Goal: Task Accomplishment & Management: Complete application form

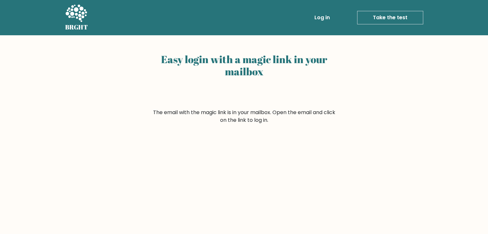
click at [326, 18] on link "Log in" at bounding box center [322, 17] width 21 height 13
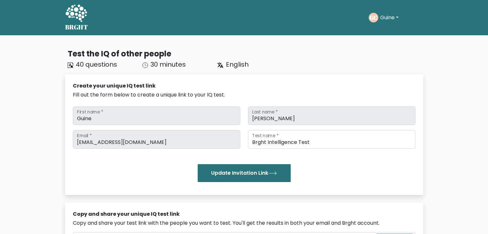
click at [72, 10] on icon at bounding box center [76, 12] width 22 height 17
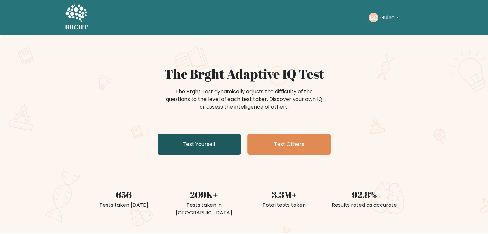
click at [196, 152] on link "Test Yourself" at bounding box center [199, 144] width 83 height 21
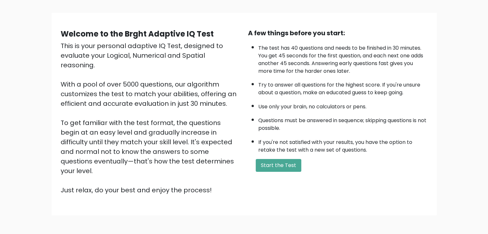
scroll to position [60, 0]
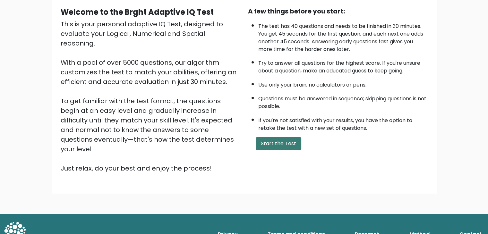
click at [283, 142] on button "Start the Test" at bounding box center [279, 143] width 46 height 13
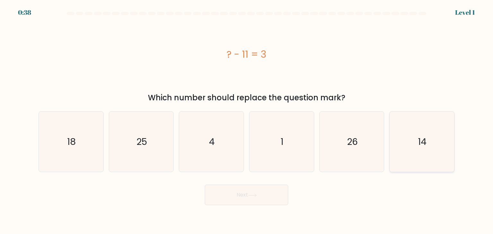
click at [415, 134] on icon "14" at bounding box center [422, 142] width 60 height 60
click at [247, 120] on input "f. 14" at bounding box center [247, 118] width 0 height 3
radio input "true"
click at [256, 197] on icon at bounding box center [252, 196] width 9 height 4
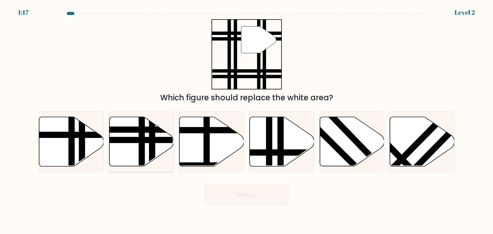
click at [142, 140] on line at bounding box center [142, 169] width 0 height 130
click at [247, 120] on input "b." at bounding box center [247, 118] width 0 height 3
radio input "true"
click at [272, 191] on button "Next" at bounding box center [246, 195] width 83 height 21
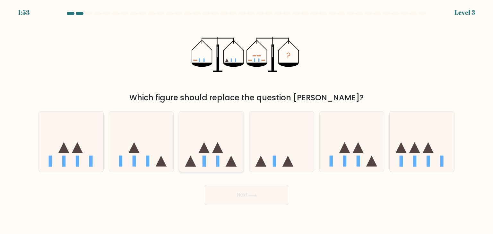
click at [215, 149] on icon at bounding box center [217, 148] width 11 height 11
click at [247, 120] on input "c." at bounding box center [247, 118] width 0 height 3
radio input "true"
click at [262, 196] on button "Next" at bounding box center [246, 195] width 83 height 21
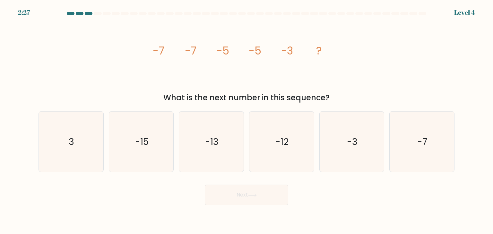
drag, startPoint x: 351, startPoint y: 134, endPoint x: 312, endPoint y: 178, distance: 58.7
click at [349, 134] on icon "-3" at bounding box center [352, 142] width 60 height 60
click at [273, 194] on button "Next" at bounding box center [246, 195] width 83 height 21
click at [358, 150] on icon "-3" at bounding box center [352, 142] width 60 height 60
click at [247, 120] on input "e. -3" at bounding box center [247, 118] width 0 height 3
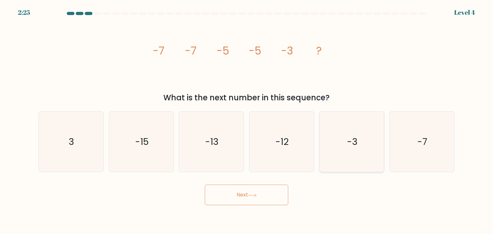
radio input "true"
click at [263, 207] on body "2:24 Level 4" at bounding box center [246, 117] width 493 height 234
click at [262, 200] on button "Next" at bounding box center [246, 195] width 83 height 21
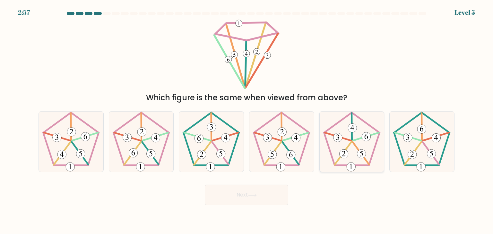
click at [354, 130] on 769 at bounding box center [352, 128] width 9 height 9
click at [247, 120] on input "e." at bounding box center [247, 118] width 0 height 3
radio input "true"
click at [271, 200] on button "Next" at bounding box center [246, 195] width 83 height 21
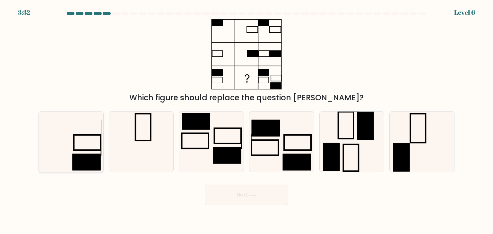
click at [95, 144] on icon at bounding box center [71, 142] width 60 height 60
click at [247, 120] on input "a." at bounding box center [247, 118] width 0 height 3
radio input "true"
click at [158, 133] on icon at bounding box center [141, 142] width 60 height 60
click at [247, 120] on input "b." at bounding box center [247, 118] width 0 height 3
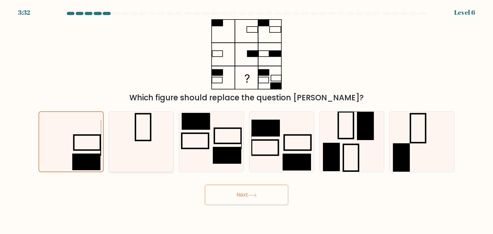
radio input "true"
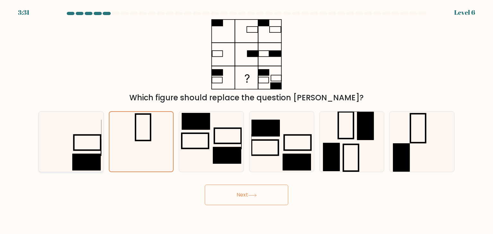
click at [72, 135] on icon at bounding box center [71, 142] width 60 height 60
click at [247, 120] on input "a." at bounding box center [247, 118] width 0 height 3
radio input "true"
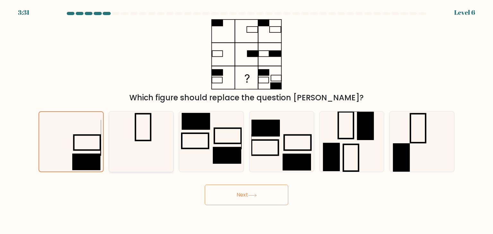
click at [153, 131] on icon at bounding box center [141, 142] width 60 height 60
click at [247, 120] on input "b." at bounding box center [247, 118] width 0 height 3
radio input "true"
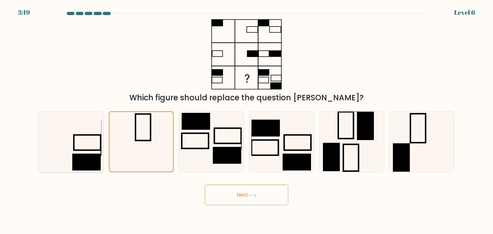
click at [81, 154] on icon at bounding box center [71, 142] width 60 height 60
click at [247, 120] on input "a." at bounding box center [247, 118] width 0 height 3
radio input "true"
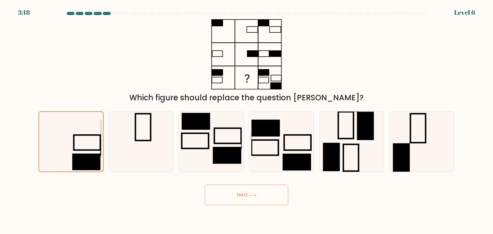
click at [239, 188] on button "Next" at bounding box center [246, 195] width 83 height 21
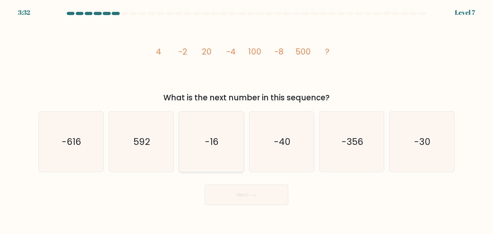
click at [226, 138] on icon "-16" at bounding box center [211, 142] width 60 height 60
click at [247, 120] on input "c. -16" at bounding box center [247, 118] width 0 height 3
radio input "true"
click at [257, 194] on icon at bounding box center [252, 196] width 9 height 4
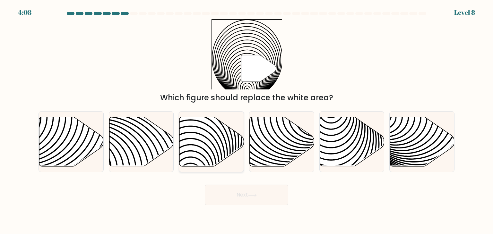
click at [212, 151] on icon at bounding box center [191, 117] width 130 height 130
click at [247, 120] on input "c." at bounding box center [247, 118] width 0 height 3
radio input "true"
click at [235, 197] on button "Next" at bounding box center [246, 195] width 83 height 21
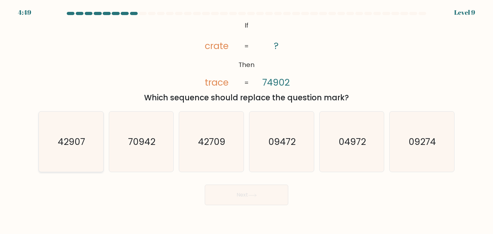
click at [60, 136] on text "42907" at bounding box center [71, 141] width 27 height 13
click at [247, 120] on input "a. 42907" at bounding box center [247, 118] width 0 height 3
radio input "true"
click at [144, 121] on icon "70942" at bounding box center [141, 142] width 60 height 60
click at [247, 120] on input "b. 70942" at bounding box center [247, 118] width 0 height 3
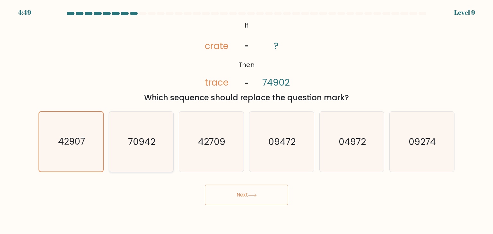
radio input "true"
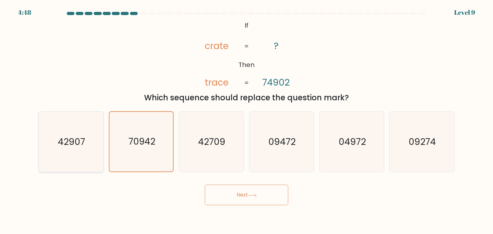
click at [61, 126] on icon "42907" at bounding box center [71, 142] width 60 height 60
click at [247, 120] on input "a. 42907" at bounding box center [247, 118] width 0 height 3
radio input "true"
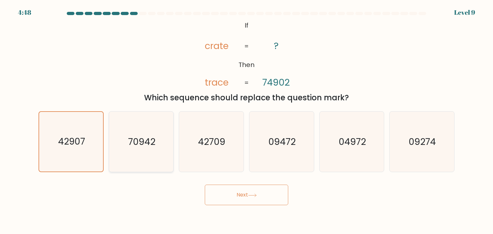
drag, startPoint x: 156, startPoint y: 124, endPoint x: 132, endPoint y: 128, distance: 24.2
click at [154, 124] on icon "70942" at bounding box center [141, 142] width 60 height 60
click at [247, 120] on input "b. 70942" at bounding box center [247, 118] width 0 height 3
radio input "true"
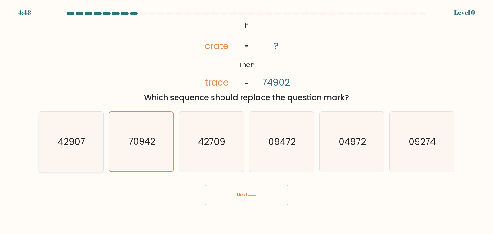
click at [74, 137] on text "42907" at bounding box center [71, 141] width 27 height 13
click at [247, 120] on input "a. 42907" at bounding box center [247, 118] width 0 height 3
radio input "true"
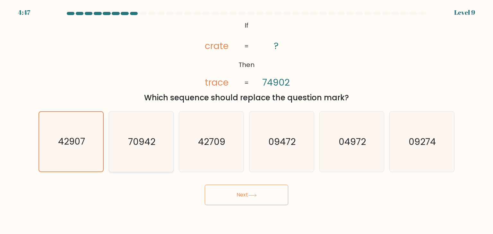
click at [153, 127] on icon "70942" at bounding box center [141, 142] width 60 height 60
click at [247, 120] on input "b. 70942" at bounding box center [247, 118] width 0 height 3
radio input "true"
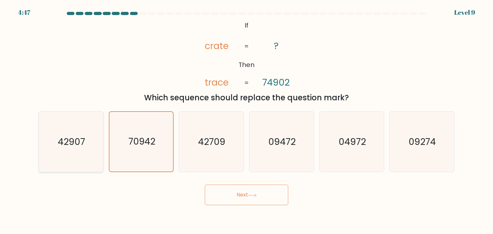
click at [71, 136] on text "42907" at bounding box center [71, 141] width 27 height 13
click at [247, 120] on input "a. 42907" at bounding box center [247, 118] width 0 height 3
radio input "true"
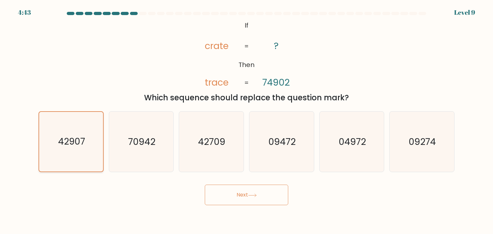
click at [98, 136] on icon "42907" at bounding box center [71, 142] width 60 height 60
click at [247, 120] on input "a. 42907" at bounding box center [247, 118] width 0 height 3
click at [172, 125] on div "70942" at bounding box center [141, 141] width 65 height 61
click at [247, 120] on input "b. 70942" at bounding box center [247, 118] width 0 height 3
radio input "true"
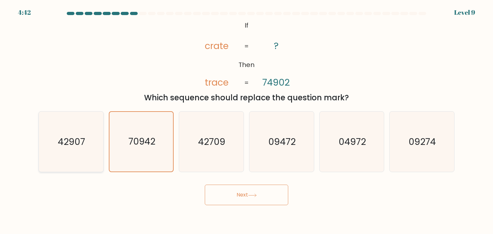
click at [95, 142] on icon "42907" at bounding box center [71, 142] width 60 height 60
click at [247, 120] on input "a. 42907" at bounding box center [247, 118] width 0 height 3
radio input "true"
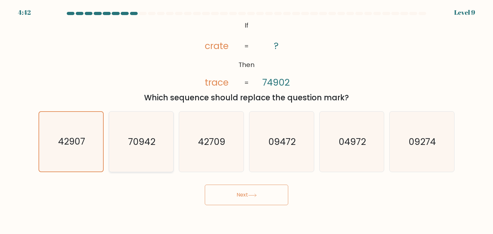
click at [152, 134] on icon "70942" at bounding box center [141, 142] width 60 height 60
click at [247, 120] on input "b. 70942" at bounding box center [247, 118] width 0 height 3
radio input "true"
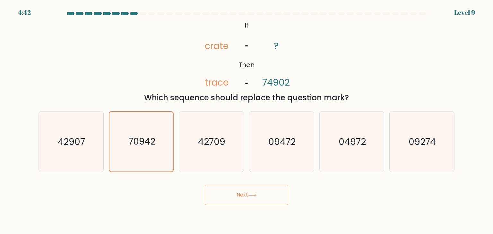
drag, startPoint x: 74, startPoint y: 144, endPoint x: 176, endPoint y: 120, distance: 104.3
click at [76, 144] on text "42907" at bounding box center [71, 141] width 27 height 13
click at [247, 120] on input "a. 42907" at bounding box center [247, 118] width 0 height 3
radio input "true"
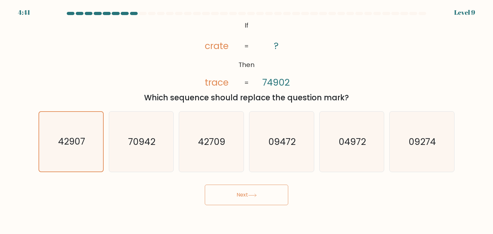
click at [176, 120] on div "b. 70942" at bounding box center [141, 141] width 70 height 61
click at [75, 133] on icon "42907" at bounding box center [71, 142] width 60 height 60
click at [247, 120] on input "a. 42907" at bounding box center [247, 118] width 0 height 3
click at [133, 134] on icon "70942" at bounding box center [141, 142] width 60 height 60
click at [247, 120] on input "b. 70942" at bounding box center [247, 118] width 0 height 3
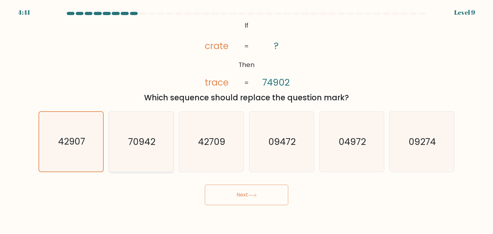
radio input "true"
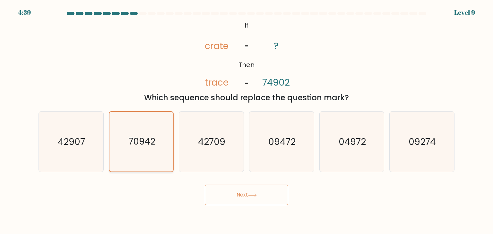
drag, startPoint x: 134, startPoint y: 144, endPoint x: 126, endPoint y: 144, distance: 7.4
click at [133, 144] on text "70942" at bounding box center [141, 142] width 27 height 13
click at [247, 120] on input "b. 70942" at bounding box center [247, 118] width 0 height 3
click at [105, 142] on div "a. 42907" at bounding box center [71, 141] width 70 height 61
click at [200, 124] on icon "42709" at bounding box center [211, 142] width 60 height 60
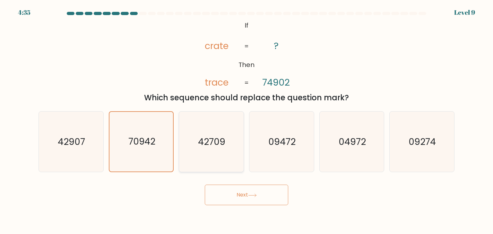
click at [247, 120] on input "c. 42709" at bounding box center [247, 118] width 0 height 3
radio input "true"
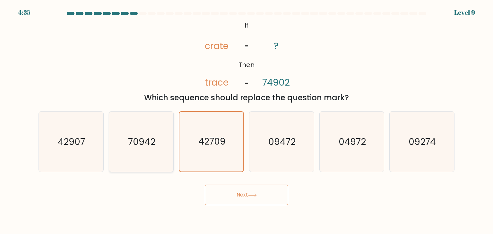
click at [127, 130] on icon "70942" at bounding box center [141, 142] width 60 height 60
click at [247, 120] on input "b. 70942" at bounding box center [247, 118] width 0 height 3
radio input "true"
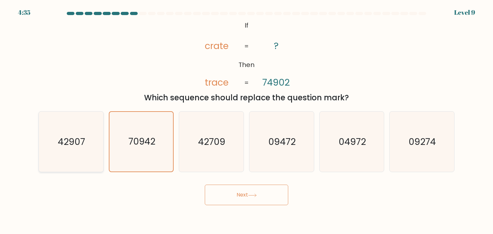
click at [76, 136] on text "42907" at bounding box center [71, 141] width 27 height 13
click at [247, 120] on input "a. 42907" at bounding box center [247, 118] width 0 height 3
radio input "true"
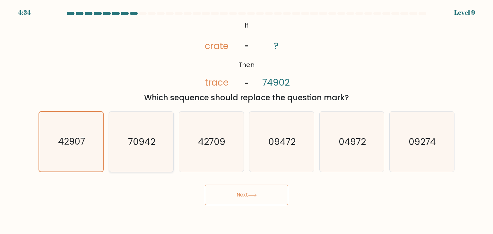
click at [145, 130] on icon "70942" at bounding box center [141, 142] width 60 height 60
click at [247, 120] on input "b. 70942" at bounding box center [247, 118] width 0 height 3
radio input "true"
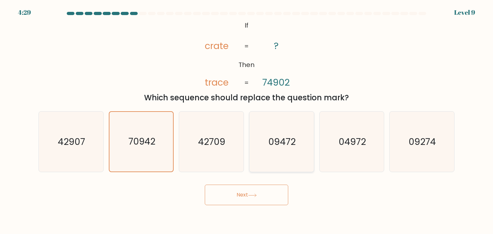
click at [296, 132] on icon "09472" at bounding box center [281, 142] width 60 height 60
click at [247, 120] on input "d. 09472" at bounding box center [247, 118] width 0 height 3
radio input "true"
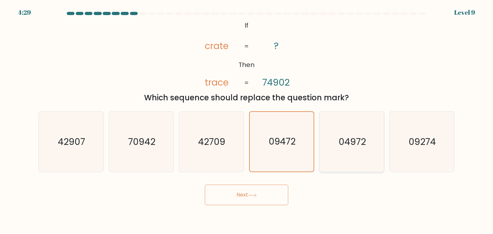
click at [363, 128] on icon "04972" at bounding box center [352, 142] width 60 height 60
click at [247, 120] on input "e. 04972" at bounding box center [247, 118] width 0 height 3
radio input "true"
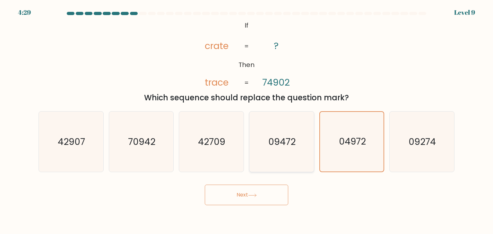
click at [296, 139] on icon "09472" at bounding box center [281, 142] width 60 height 60
click at [247, 120] on input "d. 09472" at bounding box center [247, 118] width 0 height 3
radio input "true"
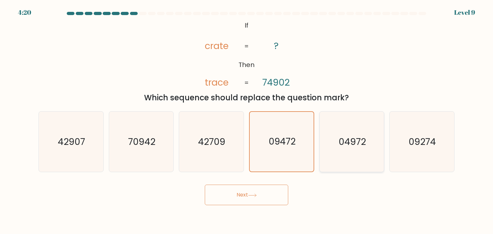
click at [353, 134] on icon "04972" at bounding box center [352, 142] width 60 height 60
click at [247, 120] on input "e. 04972" at bounding box center [247, 118] width 0 height 3
radio input "true"
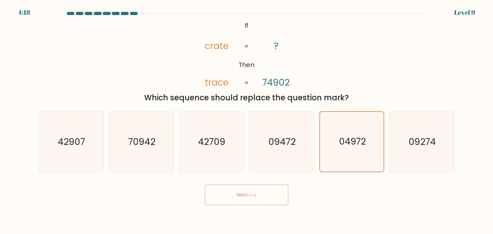
click at [239, 198] on button "Next" at bounding box center [246, 195] width 83 height 21
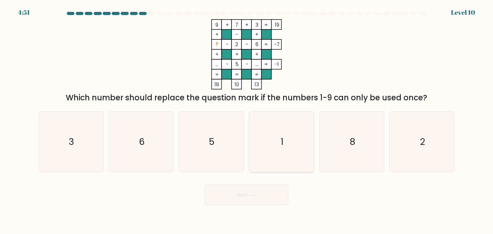
click at [290, 124] on icon "1" at bounding box center [281, 142] width 60 height 60
click at [247, 120] on input "d. 1" at bounding box center [247, 118] width 0 height 3
radio input "true"
click at [246, 192] on button "Next" at bounding box center [246, 195] width 83 height 21
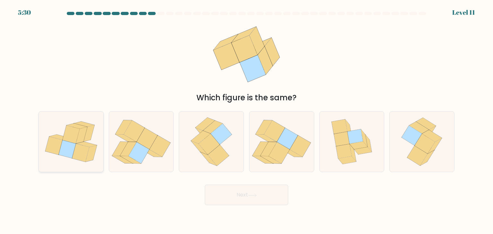
click at [75, 144] on icon at bounding box center [67, 149] width 17 height 18
click at [247, 120] on input "a." at bounding box center [247, 118] width 0 height 3
radio input "true"
click at [130, 135] on icon at bounding box center [134, 131] width 21 height 22
click at [247, 120] on input "b." at bounding box center [247, 118] width 0 height 3
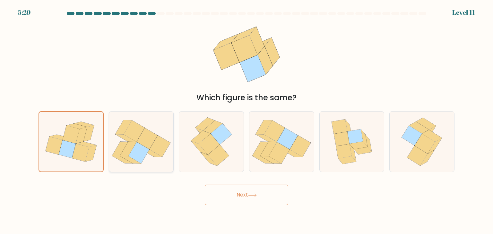
radio input "true"
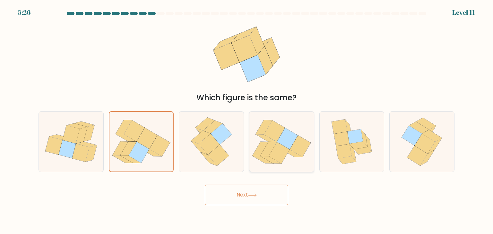
click at [292, 135] on icon at bounding box center [287, 139] width 21 height 22
click at [247, 120] on input "d." at bounding box center [247, 118] width 0 height 3
radio input "true"
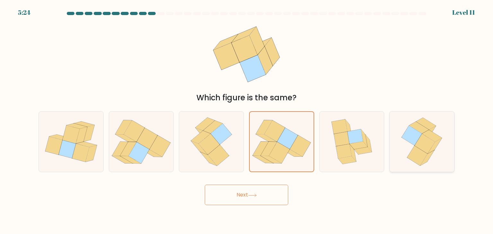
click at [399, 133] on icon at bounding box center [421, 142] width 49 height 60
click at [247, 120] on input "f." at bounding box center [247, 118] width 0 height 3
radio input "true"
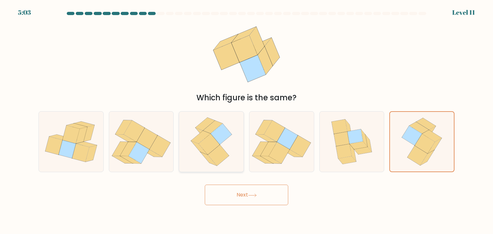
click at [209, 138] on icon at bounding box center [209, 144] width 21 height 21
click at [247, 120] on input "c." at bounding box center [247, 118] width 0 height 3
radio input "true"
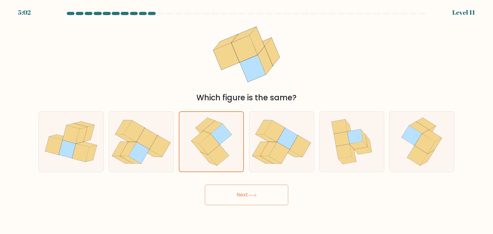
click at [239, 201] on button "Next" at bounding box center [246, 195] width 83 height 21
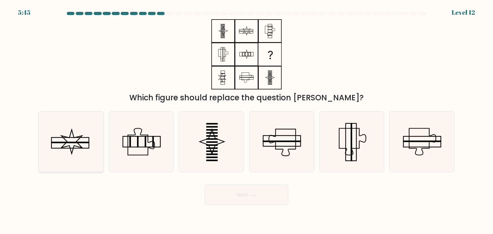
click at [67, 141] on icon at bounding box center [71, 142] width 60 height 60
click at [247, 120] on input "a." at bounding box center [247, 118] width 0 height 3
radio input "true"
click at [151, 134] on icon at bounding box center [141, 142] width 60 height 60
click at [247, 120] on input "b." at bounding box center [247, 118] width 0 height 3
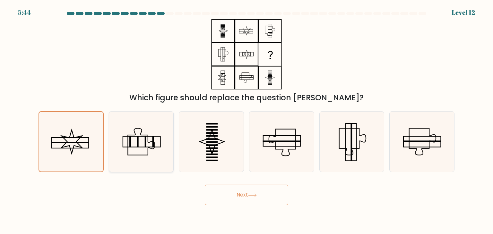
radio input "true"
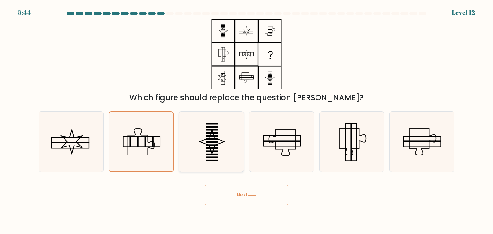
click at [216, 129] on icon at bounding box center [211, 142] width 60 height 60
click at [247, 120] on input "c." at bounding box center [247, 118] width 0 height 3
radio input "true"
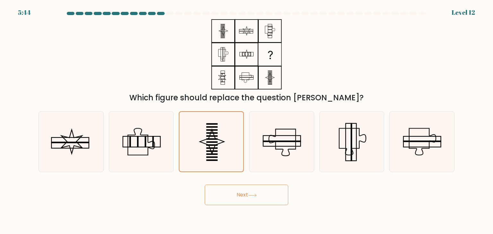
drag, startPoint x: 113, startPoint y: 136, endPoint x: 104, endPoint y: 137, distance: 8.4
click at [111, 136] on icon at bounding box center [141, 142] width 60 height 60
click at [247, 120] on input "b." at bounding box center [247, 118] width 0 height 3
radio input "true"
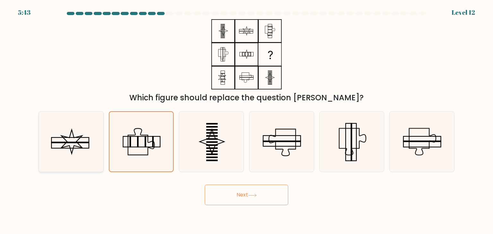
drag, startPoint x: 56, startPoint y: 143, endPoint x: 70, endPoint y: 141, distance: 14.2
click at [55, 143] on rect at bounding box center [70, 143] width 38 height 2
click at [247, 120] on input "a." at bounding box center [247, 118] width 0 height 3
radio input "true"
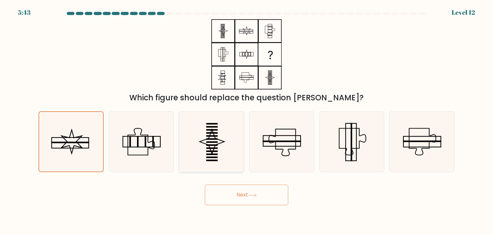
drag, startPoint x: 147, startPoint y: 133, endPoint x: 183, endPoint y: 131, distance: 35.4
click at [148, 133] on icon at bounding box center [141, 142] width 60 height 60
click at [247, 120] on input "b." at bounding box center [247, 118] width 0 height 3
radio input "true"
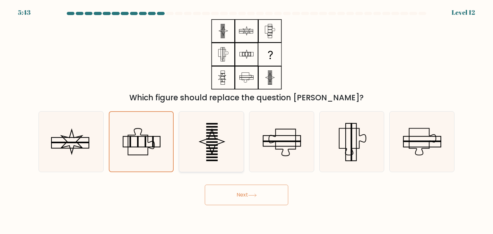
click at [232, 122] on icon at bounding box center [211, 142] width 60 height 60
click at [247, 120] on input "c." at bounding box center [247, 118] width 0 height 3
radio input "true"
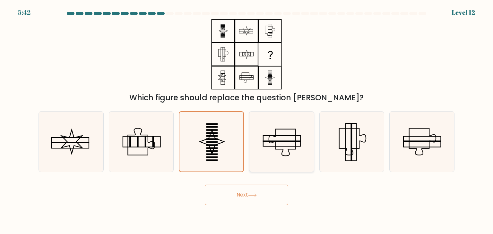
click at [268, 126] on icon at bounding box center [281, 142] width 60 height 60
click at [247, 120] on input "d." at bounding box center [247, 118] width 0 height 3
radio input "true"
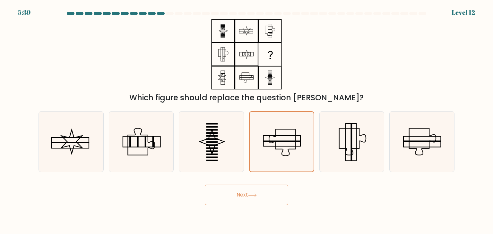
click at [37, 142] on div "a." at bounding box center [71, 141] width 70 height 61
drag, startPoint x: 79, startPoint y: 138, endPoint x: 88, endPoint y: 138, distance: 9.3
click at [80, 138] on icon at bounding box center [71, 142] width 60 height 60
click at [247, 120] on input "a." at bounding box center [247, 118] width 0 height 3
radio input "true"
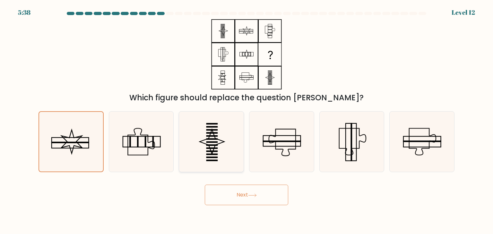
drag, startPoint x: 173, startPoint y: 125, endPoint x: 181, endPoint y: 124, distance: 7.5
click at [178, 123] on div "a. b. c." at bounding box center [246, 139] width 421 height 66
drag, startPoint x: 256, startPoint y: 133, endPoint x: 250, endPoint y: 132, distance: 5.9
click at [257, 133] on icon at bounding box center [281, 142] width 60 height 60
click at [247, 120] on input "d." at bounding box center [247, 118] width 0 height 3
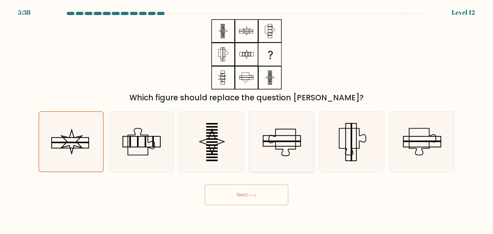
radio input "true"
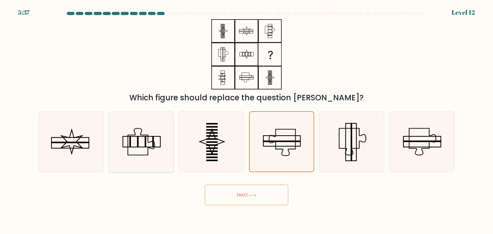
drag, startPoint x: 125, startPoint y: 149, endPoint x: 110, endPoint y: 145, distance: 15.2
click at [125, 148] on icon at bounding box center [141, 142] width 60 height 60
click at [247, 120] on input "b." at bounding box center [247, 118] width 0 height 3
radio input "true"
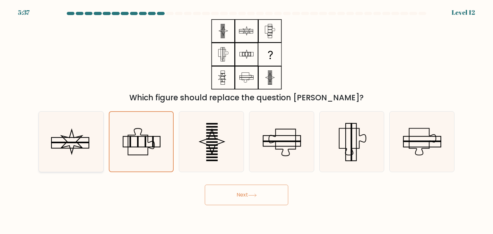
click at [66, 143] on rect at bounding box center [70, 143] width 38 height 2
click at [247, 120] on input "a." at bounding box center [247, 118] width 0 height 3
radio input "true"
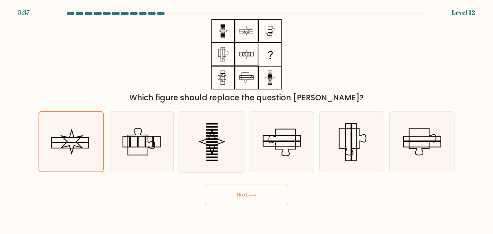
click at [184, 122] on icon at bounding box center [211, 142] width 60 height 60
click at [247, 120] on input "c." at bounding box center [247, 118] width 0 height 3
radio input "true"
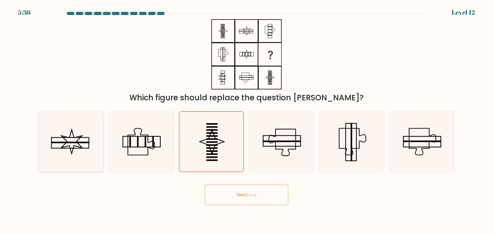
click at [98, 138] on icon at bounding box center [71, 142] width 60 height 60
click at [247, 120] on input "a." at bounding box center [247, 118] width 0 height 3
radio input "true"
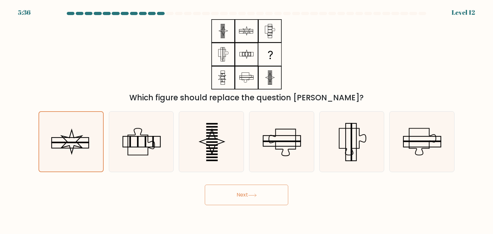
click at [11, 146] on form at bounding box center [246, 109] width 493 height 194
click at [143, 118] on icon at bounding box center [141, 142] width 60 height 60
click at [247, 118] on input "b." at bounding box center [247, 118] width 0 height 3
radio input "true"
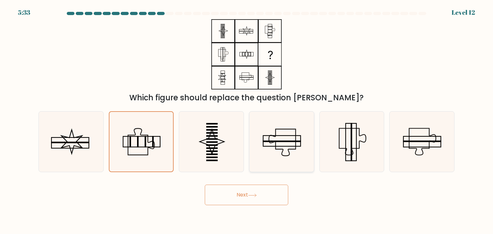
click at [277, 135] on icon at bounding box center [281, 142] width 60 height 60
click at [247, 120] on input "d." at bounding box center [247, 118] width 0 height 3
radio input "true"
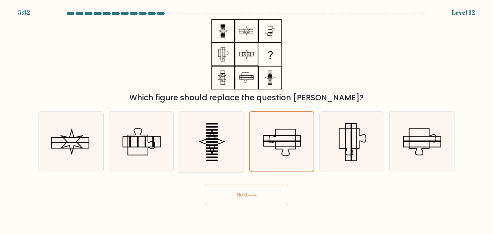
click at [217, 138] on rect at bounding box center [212, 139] width 12 height 2
click at [247, 120] on input "c." at bounding box center [247, 118] width 0 height 3
radio input "true"
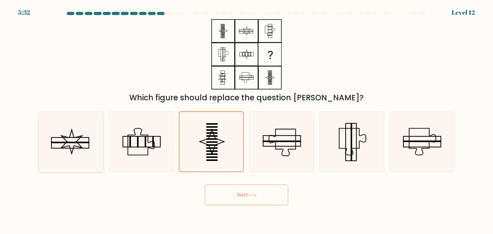
drag, startPoint x: 135, startPoint y: 145, endPoint x: 100, endPoint y: 144, distance: 34.7
click at [134, 145] on icon at bounding box center [141, 142] width 60 height 60
click at [247, 120] on input "b." at bounding box center [247, 118] width 0 height 3
radio input "true"
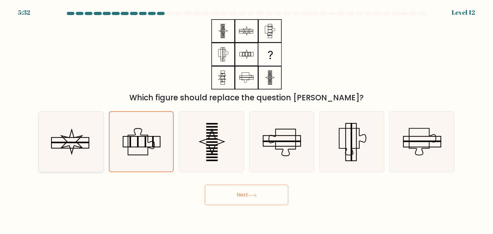
click at [71, 144] on icon at bounding box center [71, 142] width 60 height 60
click at [247, 120] on input "a." at bounding box center [247, 118] width 0 height 3
radio input "true"
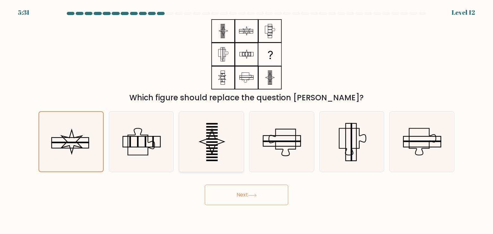
drag, startPoint x: 193, startPoint y: 127, endPoint x: 202, endPoint y: 127, distance: 8.3
click at [195, 127] on icon at bounding box center [211, 142] width 60 height 60
click at [247, 120] on input "c." at bounding box center [247, 118] width 0 height 3
radio input "true"
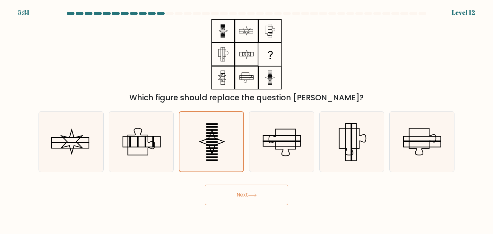
click at [247, 128] on div "d." at bounding box center [282, 141] width 70 height 61
click at [244, 56] on icon at bounding box center [246, 54] width 80 height 70
click at [112, 144] on icon at bounding box center [141, 142] width 60 height 60
click at [247, 120] on input "b." at bounding box center [247, 118] width 0 height 3
radio input "true"
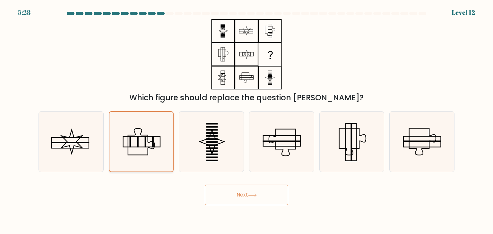
drag, startPoint x: 123, startPoint y: 131, endPoint x: 167, endPoint y: 133, distance: 43.7
click at [125, 131] on icon at bounding box center [141, 142] width 60 height 60
click at [247, 120] on input "b." at bounding box center [247, 118] width 0 height 3
click at [54, 135] on icon at bounding box center [71, 142] width 60 height 60
click at [247, 120] on input "a." at bounding box center [247, 118] width 0 height 3
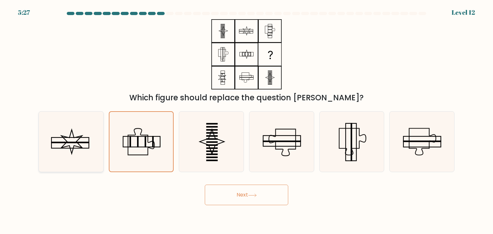
radio input "true"
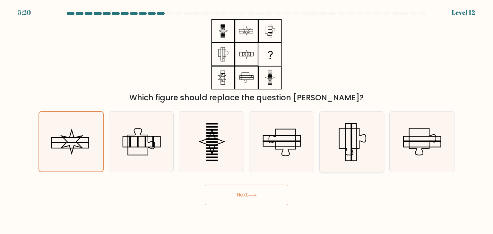
drag, startPoint x: 359, startPoint y: 144, endPoint x: 332, endPoint y: 146, distance: 27.1
click at [357, 144] on icon at bounding box center [352, 142] width 60 height 60
click at [247, 120] on input "e." at bounding box center [247, 118] width 0 height 3
radio input "true"
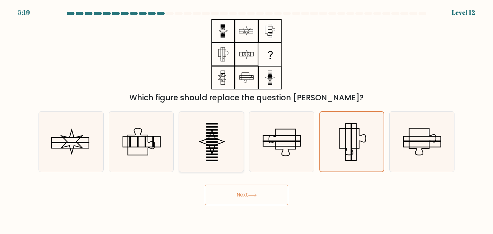
drag, startPoint x: 288, startPoint y: 144, endPoint x: 208, endPoint y: 141, distance: 80.4
click at [288, 144] on icon at bounding box center [281, 142] width 60 height 60
click at [247, 120] on input "d." at bounding box center [247, 118] width 0 height 3
radio input "true"
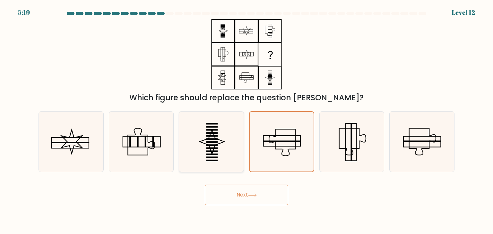
click at [208, 141] on icon at bounding box center [211, 142] width 60 height 60
click at [247, 120] on input "c." at bounding box center [247, 118] width 0 height 3
radio input "true"
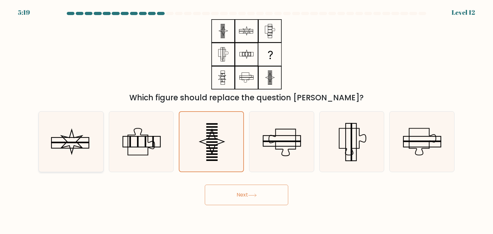
drag, startPoint x: 122, startPoint y: 136, endPoint x: 92, endPoint y: 137, distance: 29.6
click at [122, 136] on icon at bounding box center [141, 142] width 60 height 60
click at [247, 120] on input "b." at bounding box center [247, 118] width 0 height 3
radio input "true"
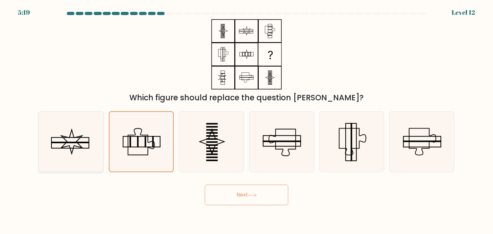
click at [67, 142] on icon at bounding box center [71, 142] width 60 height 60
click at [247, 120] on input "a." at bounding box center [247, 118] width 0 height 3
radio input "true"
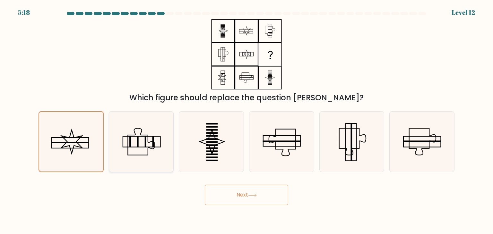
click at [133, 143] on icon at bounding box center [141, 142] width 60 height 60
click at [247, 120] on input "b." at bounding box center [247, 118] width 0 height 3
radio input "true"
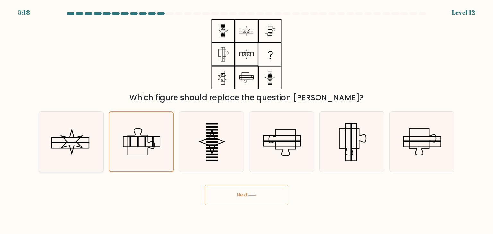
click at [50, 157] on icon at bounding box center [71, 142] width 60 height 60
click at [247, 120] on input "a." at bounding box center [247, 118] width 0 height 3
radio input "true"
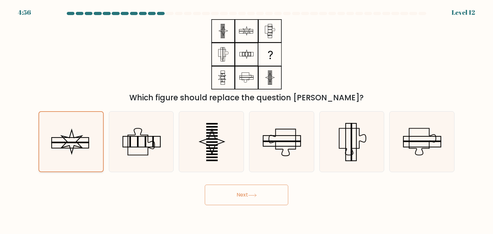
click at [74, 153] on icon at bounding box center [71, 142] width 60 height 60
click at [247, 120] on input "a." at bounding box center [247, 118] width 0 height 3
click at [387, 135] on div "f." at bounding box center [422, 141] width 70 height 61
click at [196, 135] on icon at bounding box center [211, 142] width 60 height 60
click at [247, 120] on input "c." at bounding box center [247, 118] width 0 height 3
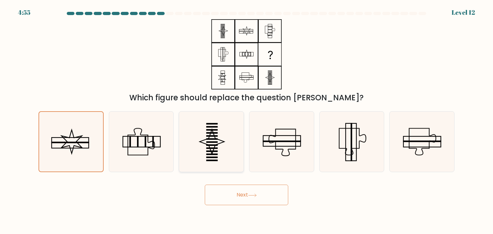
radio input "true"
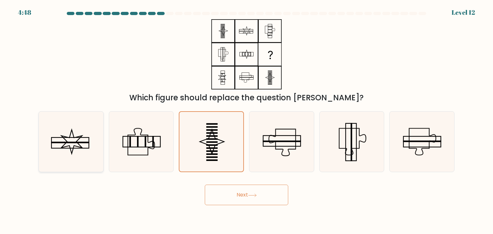
click at [60, 142] on rect at bounding box center [70, 143] width 38 height 2
click at [247, 120] on input "a." at bounding box center [247, 118] width 0 height 3
radio input "true"
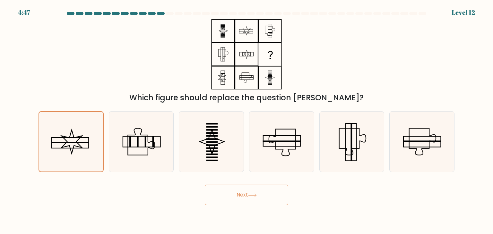
click at [267, 193] on button "Next" at bounding box center [246, 195] width 83 height 21
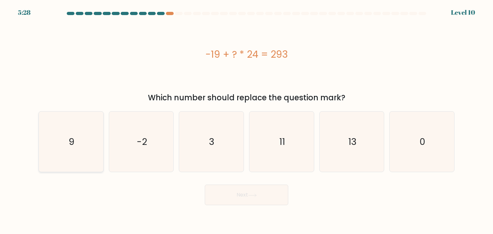
click at [87, 148] on icon "9" at bounding box center [71, 142] width 60 height 60
click at [247, 120] on input "a. 9" at bounding box center [247, 118] width 0 height 3
radio input "true"
click at [248, 62] on div "-19 + ? * 24 = 293" at bounding box center [247, 54] width 416 height 70
click at [224, 57] on div "-19 + ? * 24 = 293" at bounding box center [247, 54] width 416 height 14
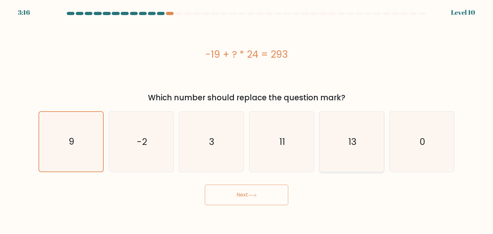
click at [344, 153] on icon "13" at bounding box center [352, 142] width 60 height 60
click at [247, 120] on input "e. 13" at bounding box center [247, 118] width 0 height 3
radio input "true"
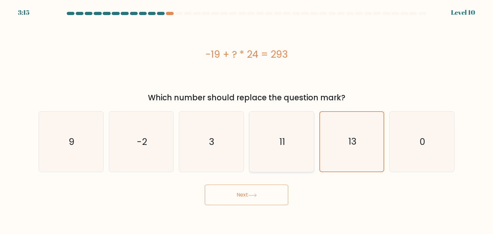
click at [277, 148] on icon "11" at bounding box center [281, 142] width 60 height 60
click at [247, 120] on input "d. 11" at bounding box center [247, 118] width 0 height 3
radio input "true"
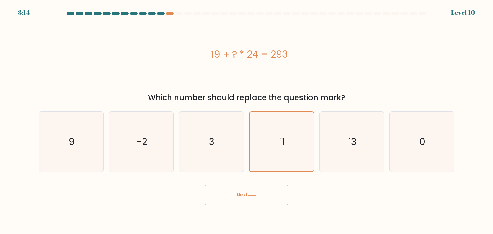
click at [255, 192] on button "Next" at bounding box center [246, 195] width 83 height 21
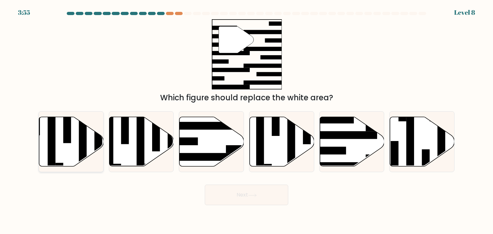
click at [70, 156] on icon at bounding box center [71, 141] width 65 height 49
click at [247, 120] on input "a." at bounding box center [247, 118] width 0 height 3
radio input "true"
click at [128, 153] on icon at bounding box center [141, 141] width 65 height 49
click at [247, 120] on input "b." at bounding box center [247, 118] width 0 height 3
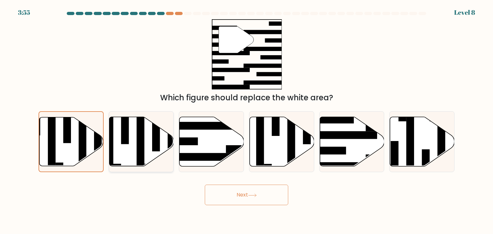
radio input "true"
